Goal: Task Accomplishment & Management: Use online tool/utility

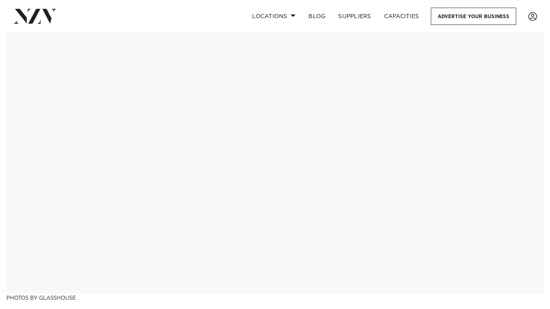
click at [27, 17] on img at bounding box center [35, 16] width 44 height 15
click at [34, 14] on img at bounding box center [35, 16] width 44 height 15
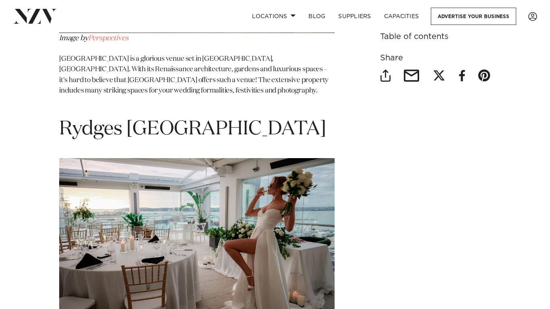
scroll to position [1192, 0]
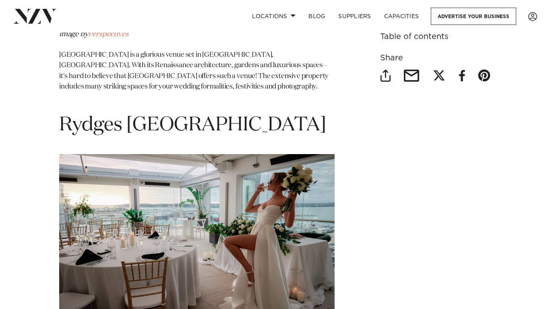
click at [44, 18] on img at bounding box center [35, 16] width 44 height 15
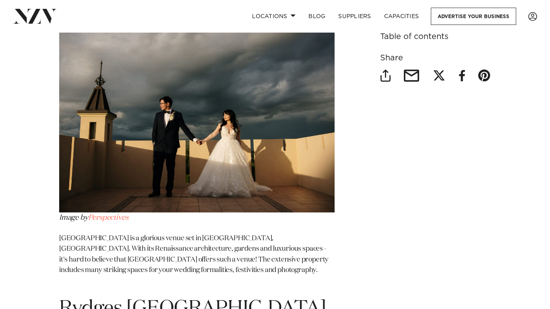
click at [37, 12] on img at bounding box center [35, 16] width 44 height 15
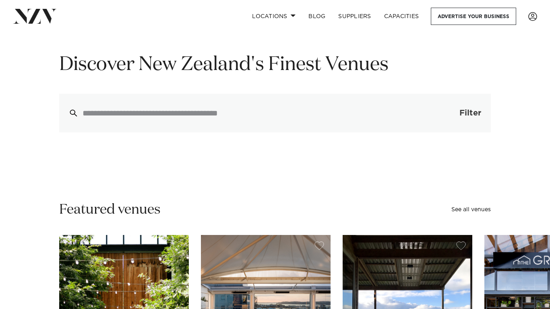
click at [462, 118] on button "Filter 0" at bounding box center [462, 113] width 57 height 39
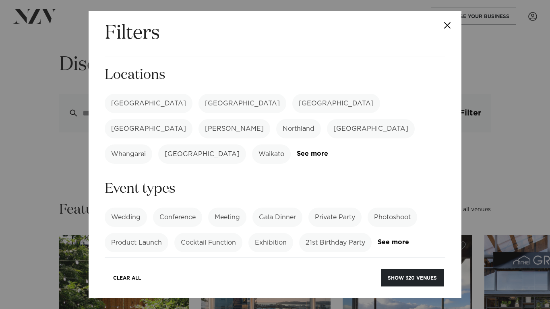
click at [340, 233] on label "21st Birthday Party" at bounding box center [335, 242] width 73 height 19
click at [420, 275] on button "Show 61 venues" at bounding box center [414, 277] width 59 height 17
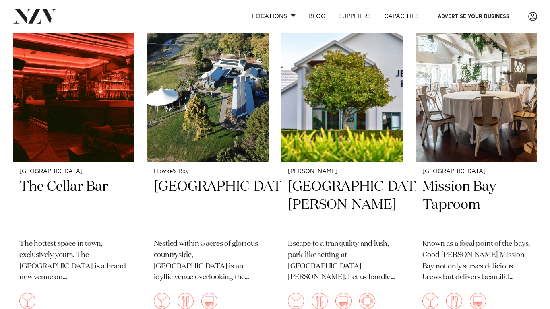
scroll to position [2580, 0]
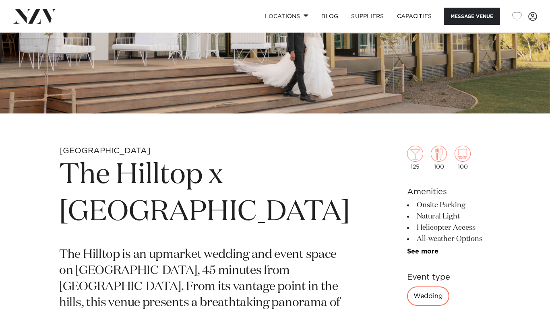
scroll to position [193, 0]
